Goal: Task Accomplishment & Management: Manage account settings

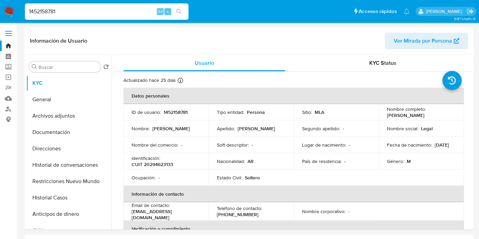
select select "10"
click at [56, 95] on button "General" at bounding box center [68, 99] width 85 height 16
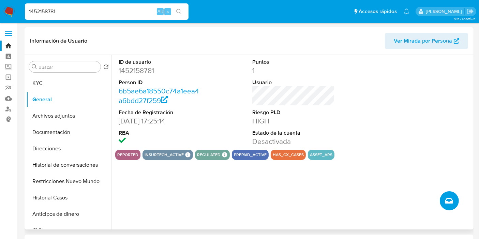
click at [450, 193] on button "Crear caso manual" at bounding box center [449, 200] width 19 height 19
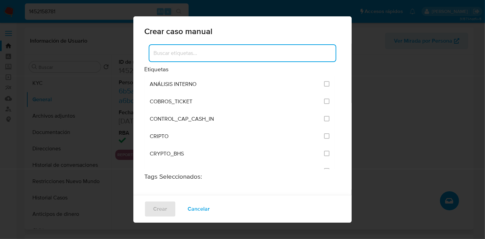
click at [237, 55] on input at bounding box center [242, 53] width 186 height 9
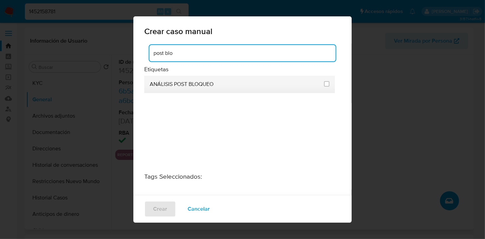
type input "post blo"
click at [324, 87] on span at bounding box center [326, 84] width 5 height 8
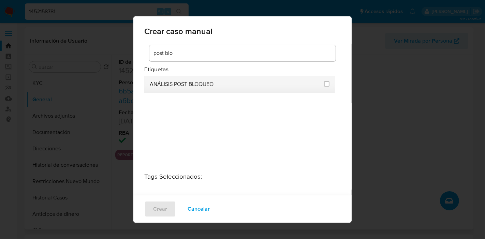
click at [324, 87] on div at bounding box center [326, 83] width 5 height 7
click at [324, 86] on input "3249" at bounding box center [326, 83] width 5 height 5
checkbox input "true"
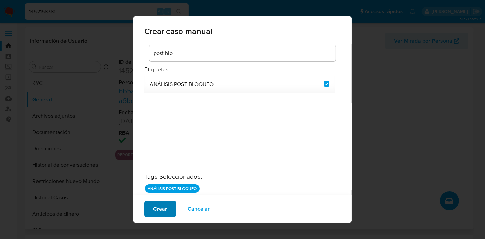
click at [154, 208] on span "Crear" at bounding box center [160, 209] width 14 height 15
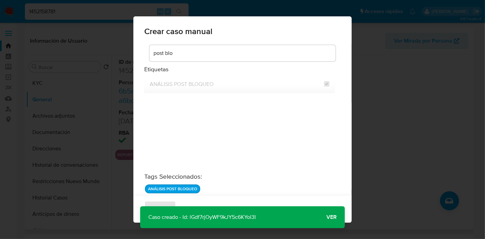
click at [329, 217] on span "Ver" at bounding box center [331, 217] width 10 height 0
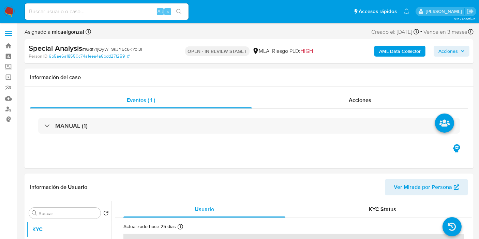
select select "10"
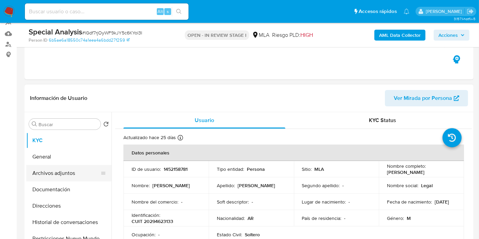
click at [49, 176] on button "Archivos adjuntos" at bounding box center [66, 173] width 80 height 16
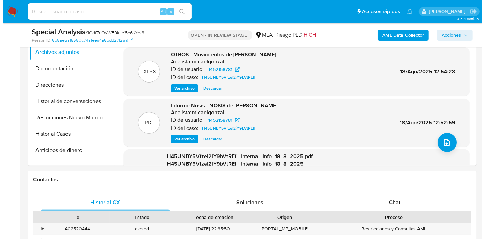
scroll to position [181, 0]
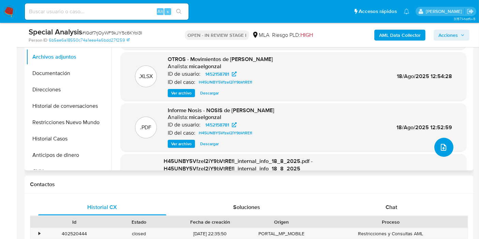
click at [442, 138] on button "upload-file" at bounding box center [444, 147] width 19 height 19
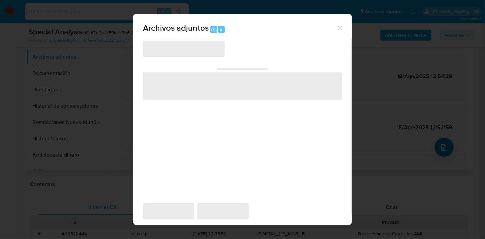
click at [442, 137] on div "Archivos adjuntos Alt a ‌ ‌ ‌ ‌ ‌" at bounding box center [242, 119] width 485 height 239
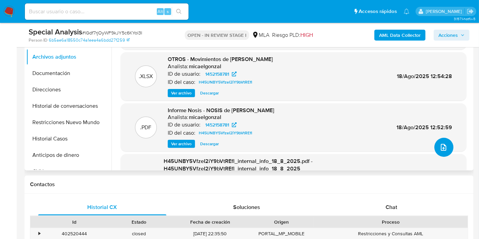
click at [442, 138] on button "upload-file" at bounding box center [444, 147] width 19 height 19
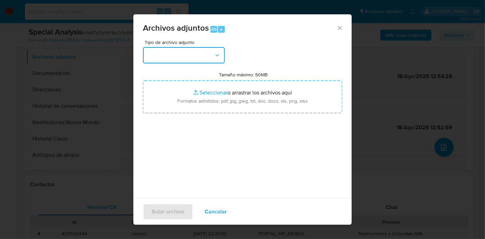
click at [213, 60] on button "button" at bounding box center [184, 55] width 82 height 16
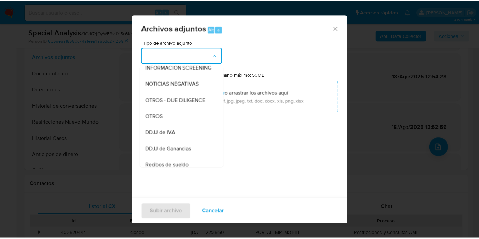
scroll to position [92, 0]
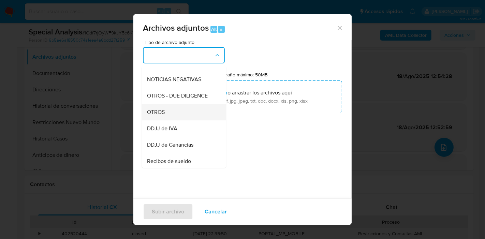
click at [199, 119] on div "OTROS" at bounding box center [182, 112] width 70 height 16
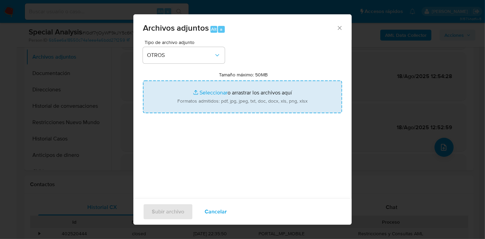
click at [221, 111] on input "Tamaño máximo: 50MB Seleccionar archivos" at bounding box center [242, 96] width 199 height 33
type input "C:\fakepath\Boleto de Compra - Venta.pdf"
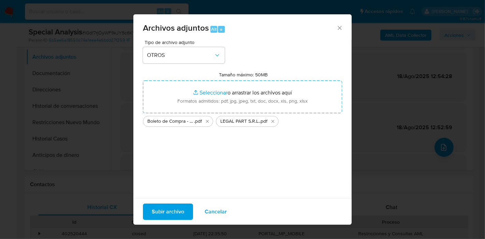
click at [173, 208] on span "Subir archivo" at bounding box center [168, 211] width 32 height 15
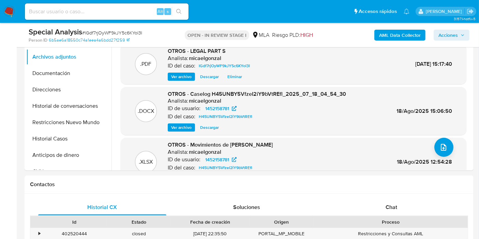
click at [128, 32] on span "# lGdf7rjOyWF9kJY5c6KYol3I" at bounding box center [112, 32] width 60 height 7
copy span "lGdf7rjOyWF9kJY5c6KYol3I"
click at [10, 11] on img at bounding box center [9, 12] width 12 height 12
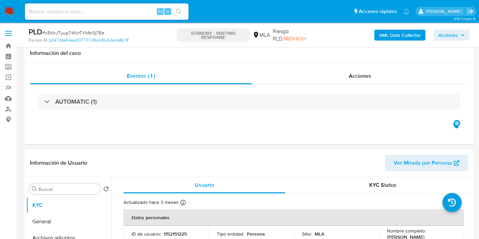
select select "10"
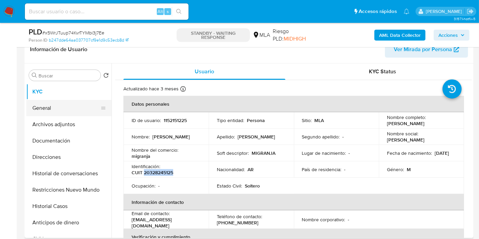
click at [55, 111] on button "General" at bounding box center [66, 108] width 80 height 16
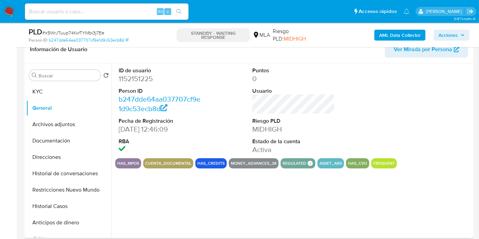
click at [139, 80] on dd "1152151225" at bounding box center [160, 79] width 83 height 10
click at [5, 12] on img at bounding box center [9, 12] width 12 height 12
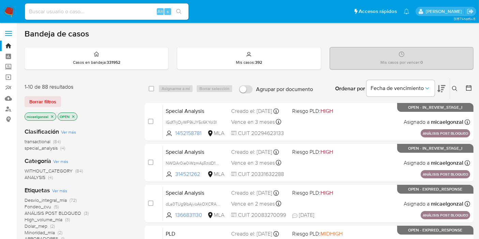
click at [11, 13] on img at bounding box center [9, 12] width 12 height 12
click at [105, 8] on input at bounding box center [107, 11] width 164 height 9
click at [108, 14] on input at bounding box center [107, 11] width 164 height 9
paste input "6uVZdOAZrI2VBl7NwodJY6Wf"
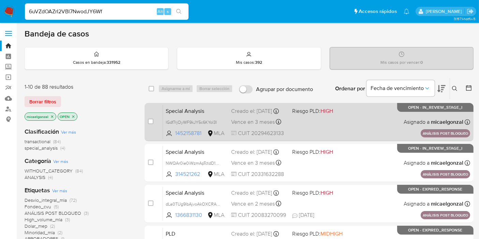
type input "6uVZdOAZrI2VBl7NwodJY6Wf"
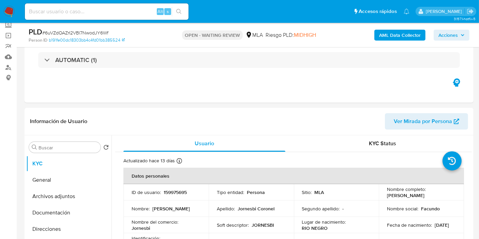
select select "10"
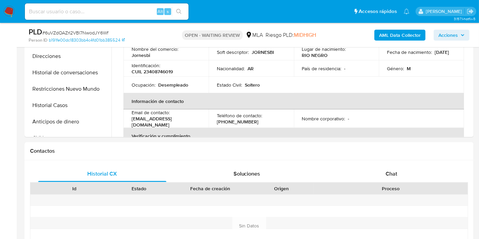
scroll to position [227, 0]
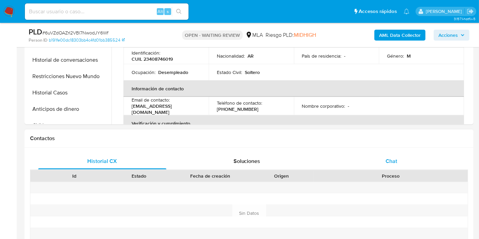
click at [391, 161] on span "Chat" at bounding box center [392, 161] width 12 height 8
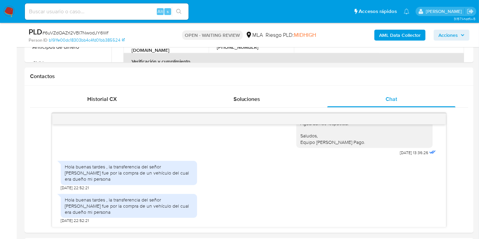
scroll to position [288, 0]
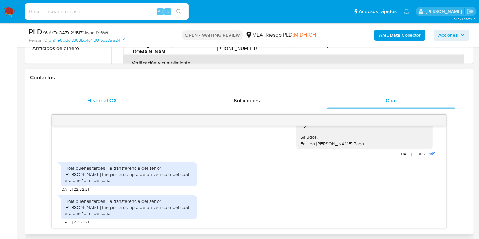
click at [90, 100] on span "Historial CX" at bounding box center [103, 101] width 30 height 8
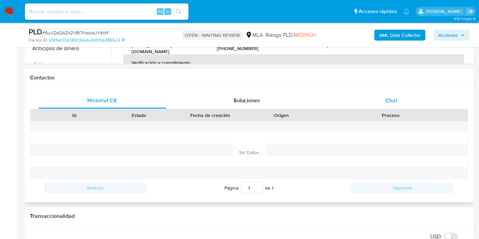
click at [372, 100] on div "Chat" at bounding box center [391, 100] width 128 height 16
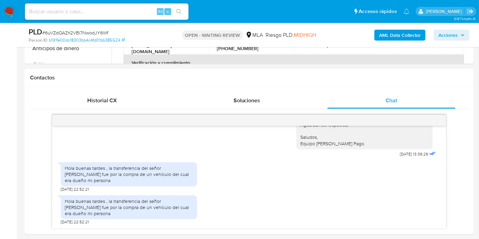
click at [100, 33] on span "# 6uVZdOAZrI2VBl7NwodJY6Wf" at bounding box center [75, 32] width 66 height 7
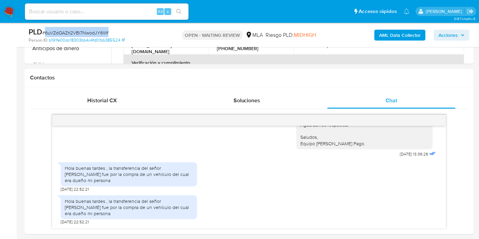
click at [11, 12] on img at bounding box center [9, 12] width 12 height 12
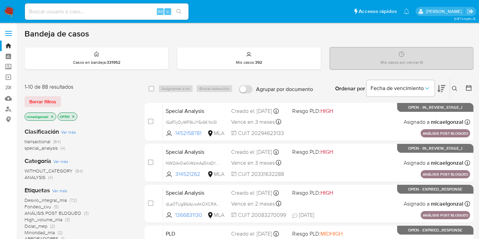
click at [455, 91] on button at bounding box center [455, 89] width 11 height 8
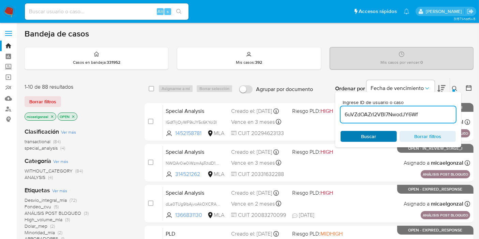
type input "6uVZdOAZrI2VBl7NwodJY6Wf"
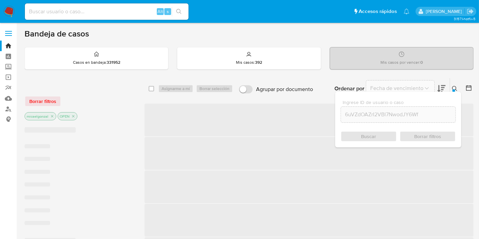
click at [362, 135] on div "Buscar Borrar filtros" at bounding box center [398, 136] width 115 height 11
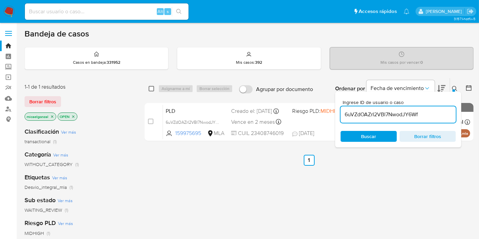
click at [151, 88] on input "checkbox" at bounding box center [151, 88] width 5 height 5
checkbox input "true"
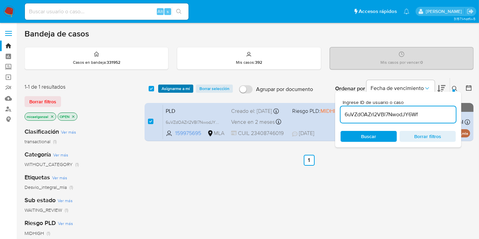
click at [166, 91] on span "Asignarme a mí" at bounding box center [176, 88] width 28 height 7
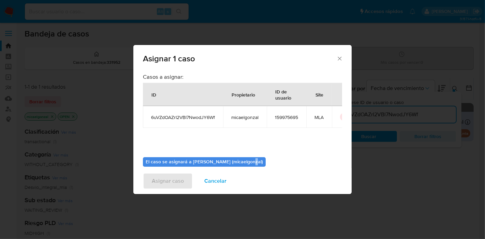
click at [247, 156] on div "El caso se asignará a Micaela Estefania Gonzalez (micaelgonzal) 0 / 500 500 car…" at bounding box center [242, 177] width 199 height 51
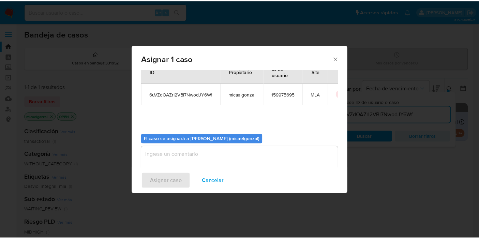
scroll to position [28, 0]
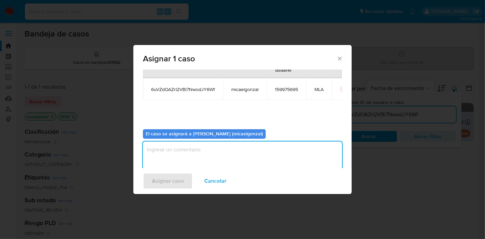
click at [266, 153] on textarea "assign-modal" at bounding box center [242, 155] width 199 height 27
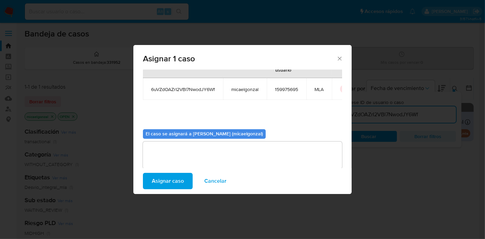
click at [167, 184] on span "Asignar caso" at bounding box center [168, 181] width 32 height 15
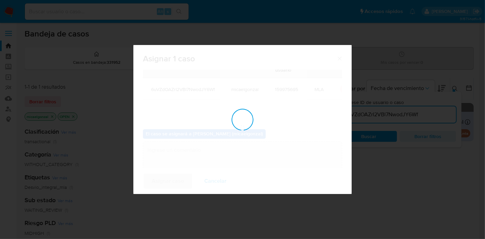
checkbox input "false"
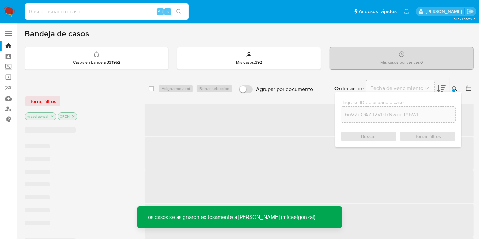
click at [90, 15] on input at bounding box center [107, 11] width 164 height 9
paste input "6uVZdOAZrI2VBl7NwodJY6Wf"
type input "6uVZdOAZrI2VBl7NwodJY6Wf"
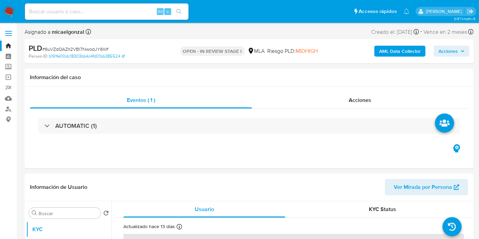
select select "10"
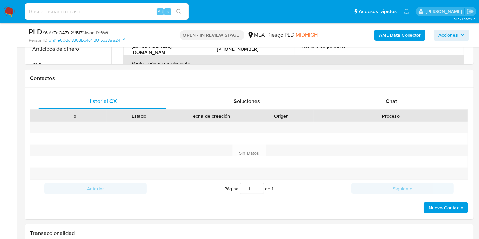
scroll to position [288, 0]
click at [408, 103] on div "Chat" at bounding box center [391, 100] width 128 height 16
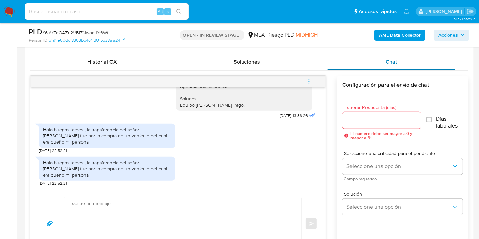
scroll to position [333, 0]
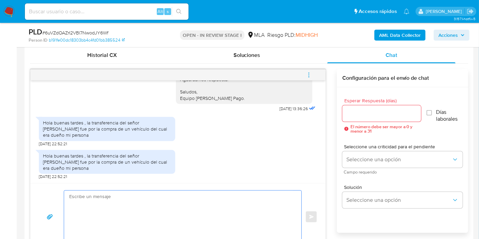
click at [134, 202] on textarea at bounding box center [181, 217] width 224 height 53
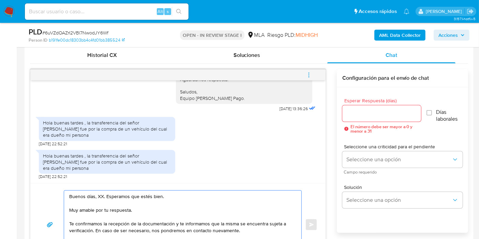
click at [100, 196] on textarea "Buenos días, XX. Esperamos que estés bien. Muy amable por tu respuesta. Te conf…" at bounding box center [181, 225] width 224 height 68
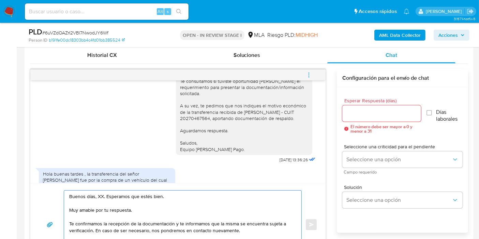
scroll to position [607, 0]
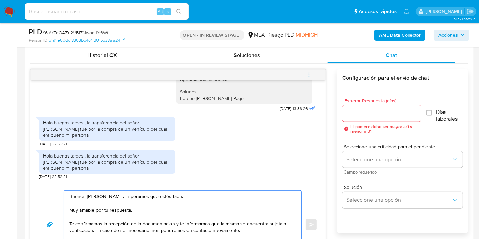
click at [177, 227] on textarea "Buenos días, Brian. Esperamos que estés bien. Muy amable por tu respuesta. Te c…" at bounding box center [181, 225] width 224 height 68
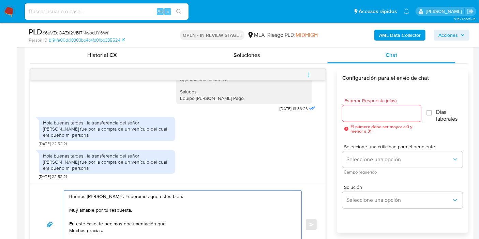
click at [232, 222] on textarea "Buenos días, Brian. Esperamos que estés bien. Muy amable por tu respuesta. En e…" at bounding box center [181, 225] width 224 height 68
click at [185, 222] on textarea "Buenos días, Brian. Esperamos que estés bien. Muy amable por tu respuesta. En e…" at bounding box center [181, 225] width 224 height 68
click at [174, 227] on textarea "Buenos días, Brian. Esperamos que estés bien. Muy amable por tu respuesta. En e…" at bounding box center [181, 225] width 224 height 68
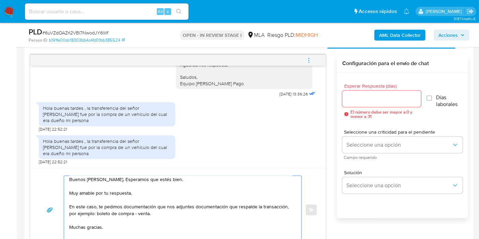
scroll to position [352, 0]
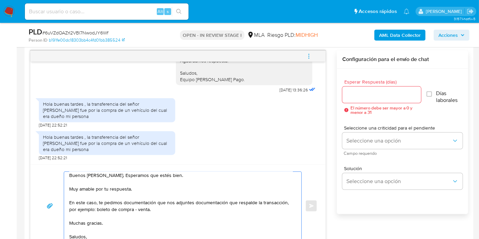
click at [89, 225] on textarea "Buenos días, Brian. Esperamos que estés bien. Muy amable por tu respuesta. En e…" at bounding box center [181, 206] width 224 height 68
click at [88, 223] on textarea "Buenos días, Brian. Esperamos que estés bien. Muy amable por tu respuesta. En e…" at bounding box center [181, 206] width 224 height 68
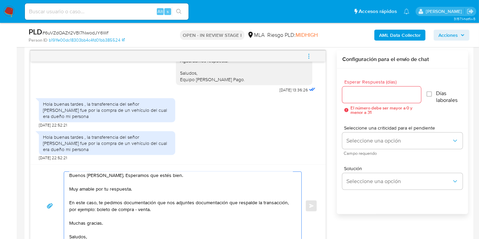
click at [88, 223] on textarea "Buenos días, Brian. Esperamos que estés bien. Muy amable por tu respuesta. En e…" at bounding box center [181, 206] width 224 height 68
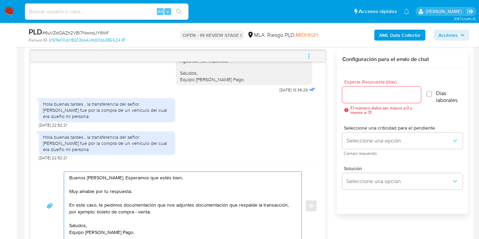
scroll to position [18, 0]
click at [211, 235] on textarea "Buenos días, Brian. Esperamos que estés bien. Muy amable por tu respuesta. En e…" at bounding box center [181, 206] width 224 height 68
type textarea "Buenos días, Brian. Esperamos que estés bien. Muy amable por tu respuesta. En e…"
click at [393, 87] on div at bounding box center [381, 95] width 79 height 16
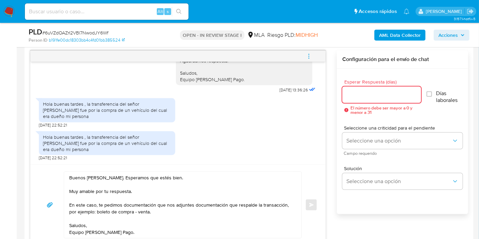
click at [387, 91] on input "Esperar Respuesta (días)" at bounding box center [381, 94] width 79 height 9
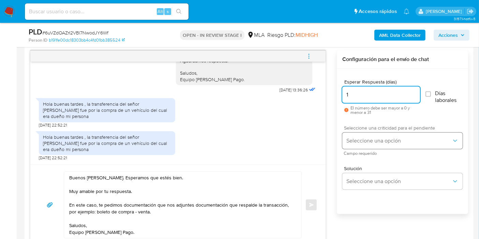
type input "1"
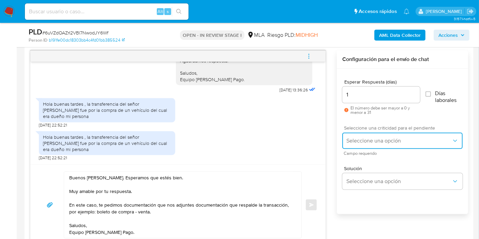
click at [366, 137] on span "Seleccione una opción" at bounding box center [399, 140] width 105 height 7
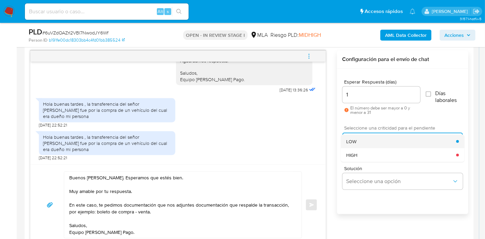
click at [358, 142] on div "LOW" at bounding box center [401, 142] width 110 height 14
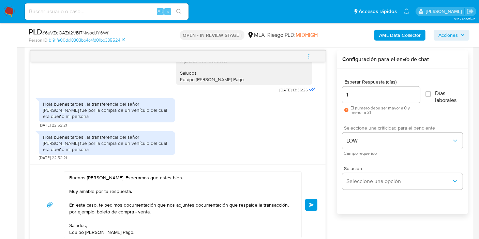
click at [311, 203] on span "Enviar" at bounding box center [311, 205] width 5 height 4
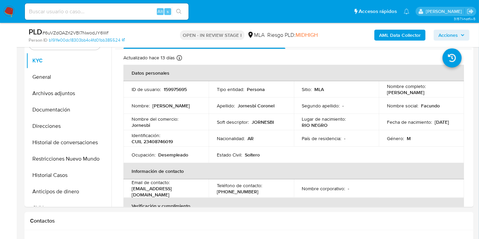
scroll to position [146, 0]
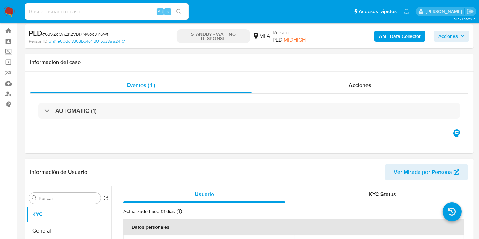
select select "10"
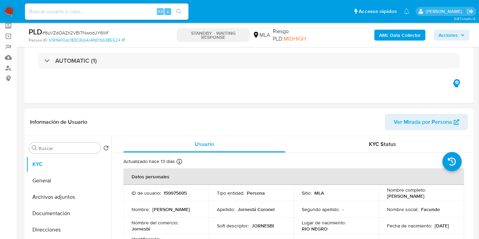
scroll to position [45, 0]
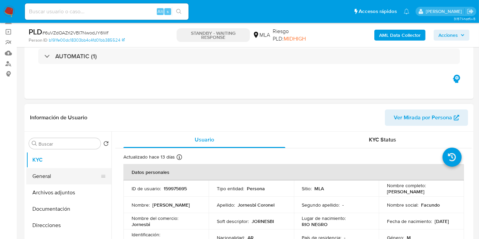
click at [64, 181] on button "General" at bounding box center [66, 176] width 80 height 16
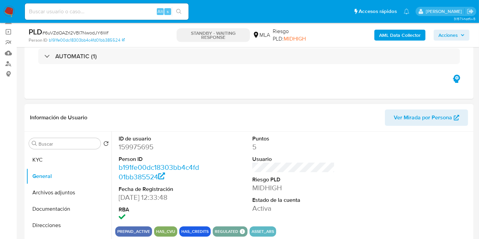
click at [148, 150] on dd "159975695" at bounding box center [160, 147] width 83 height 10
drag, startPoint x: 148, startPoint y: 150, endPoint x: 144, endPoint y: 148, distance: 4.6
copy dd "159975695"
click at [70, 221] on button "Direcciones" at bounding box center [66, 225] width 80 height 16
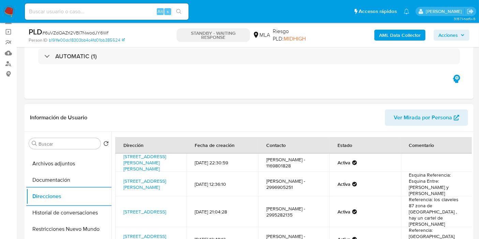
scroll to position [30, 0]
click at [297, 214] on td "[PERSON_NAME] - 2995282135" at bounding box center [293, 211] width 71 height 31
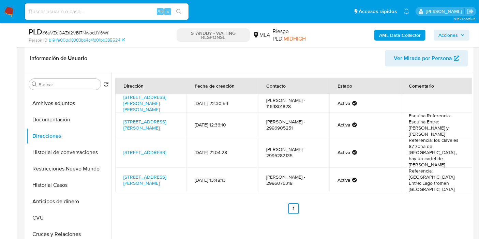
scroll to position [106, 0]
